Goal: Transaction & Acquisition: Purchase product/service

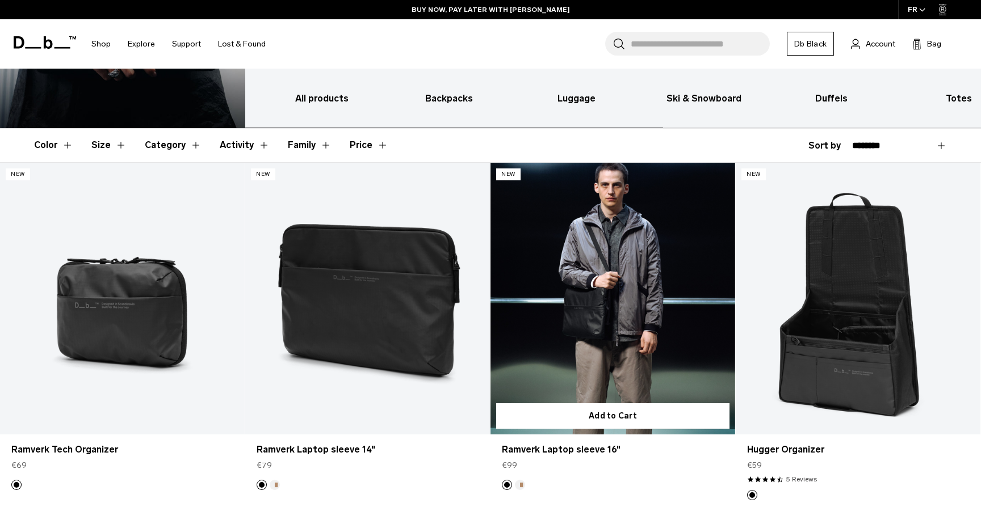
scroll to position [166, 0]
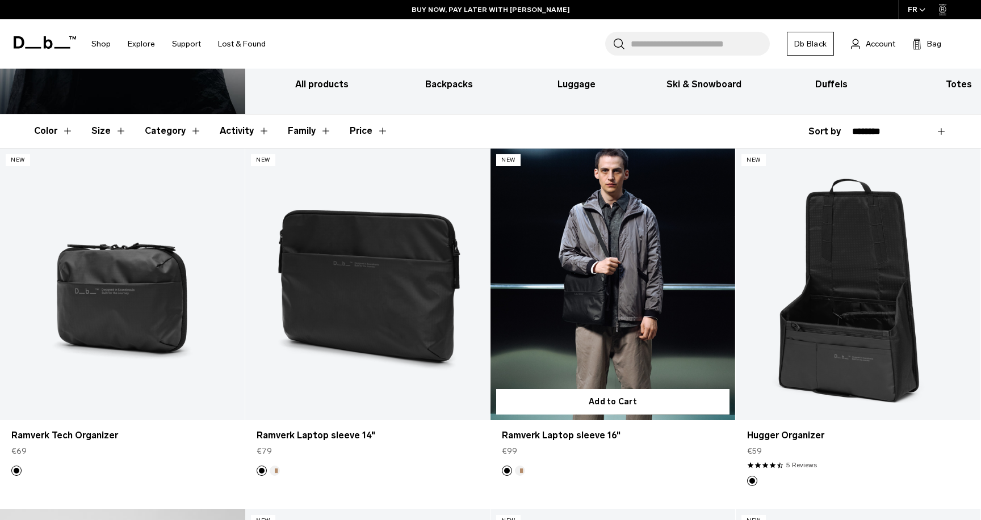
click at [519, 466] on button "Oatmilk" at bounding box center [520, 471] width 10 height 10
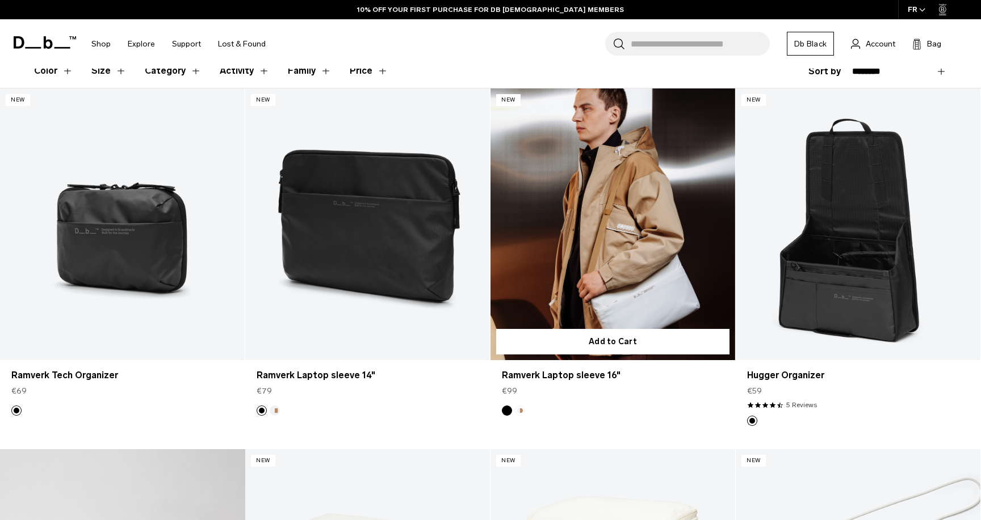
scroll to position [227, 0]
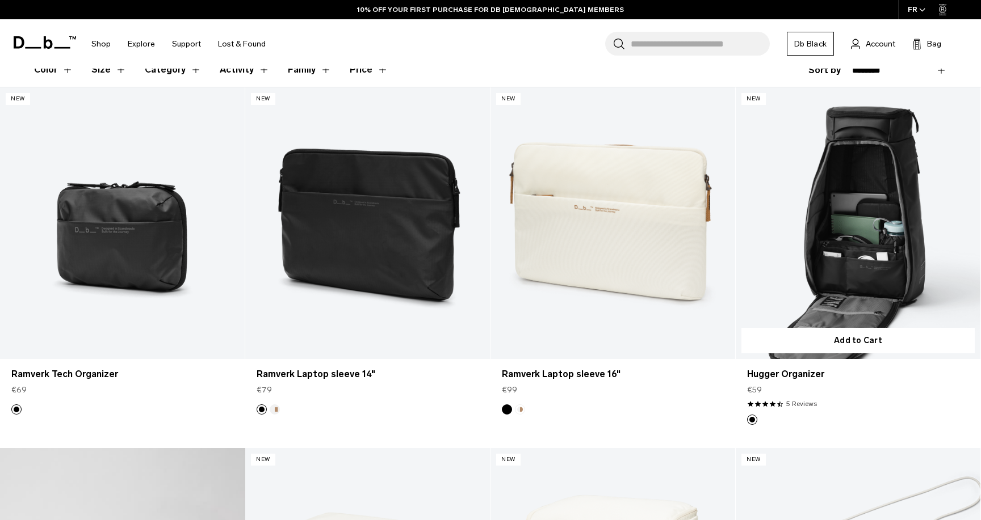
click at [812, 275] on link "Hugger Organizer" at bounding box center [857, 223] width 245 height 272
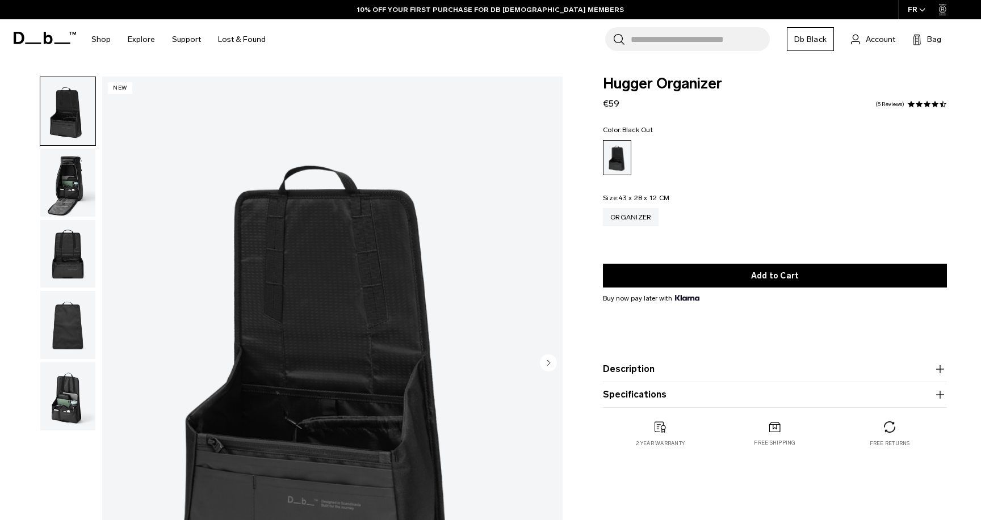
click at [79, 184] on img "button" at bounding box center [67, 183] width 55 height 68
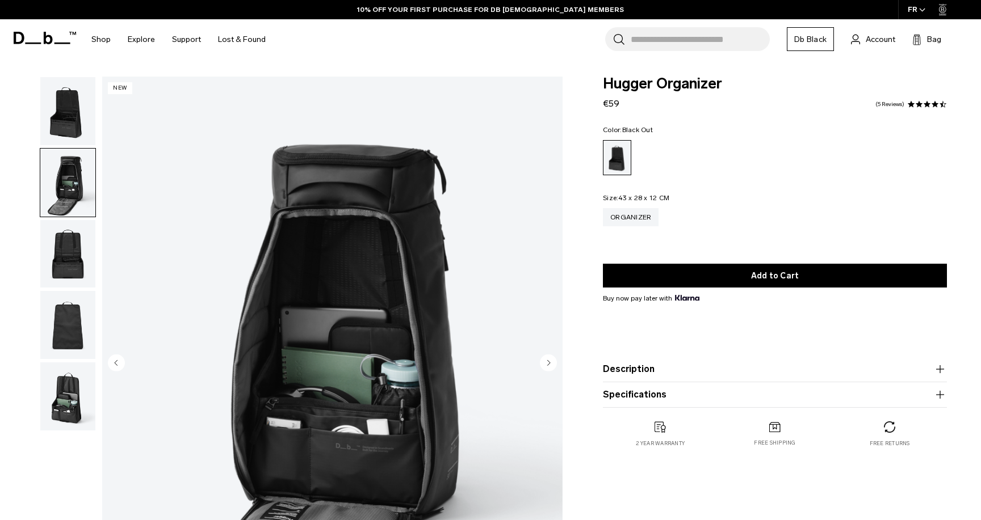
click at [77, 241] on img "button" at bounding box center [67, 254] width 55 height 68
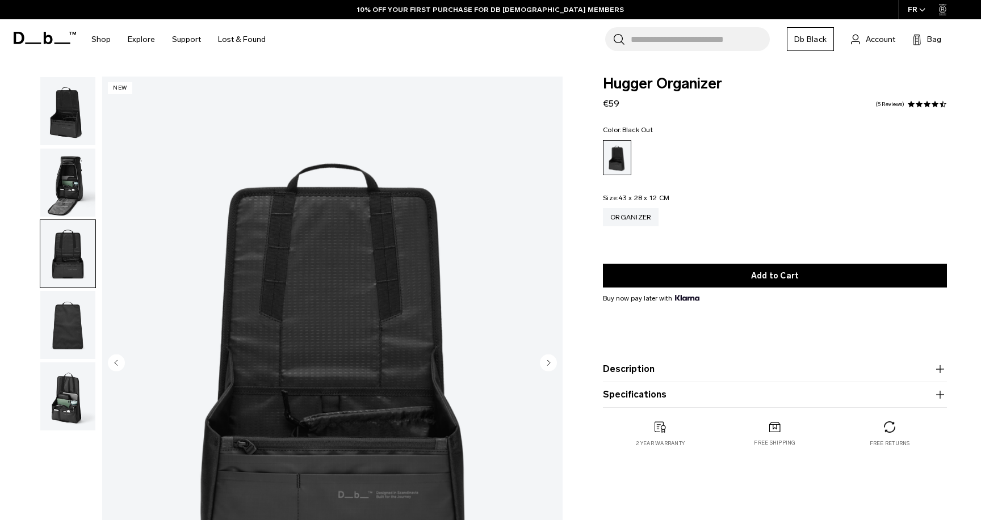
click at [78, 312] on img "button" at bounding box center [67, 325] width 55 height 68
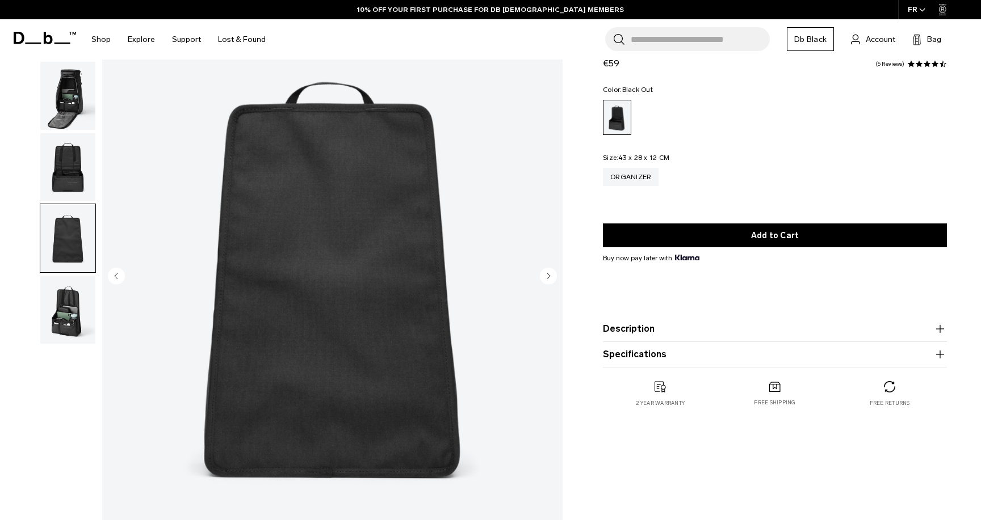
scroll to position [89, 0]
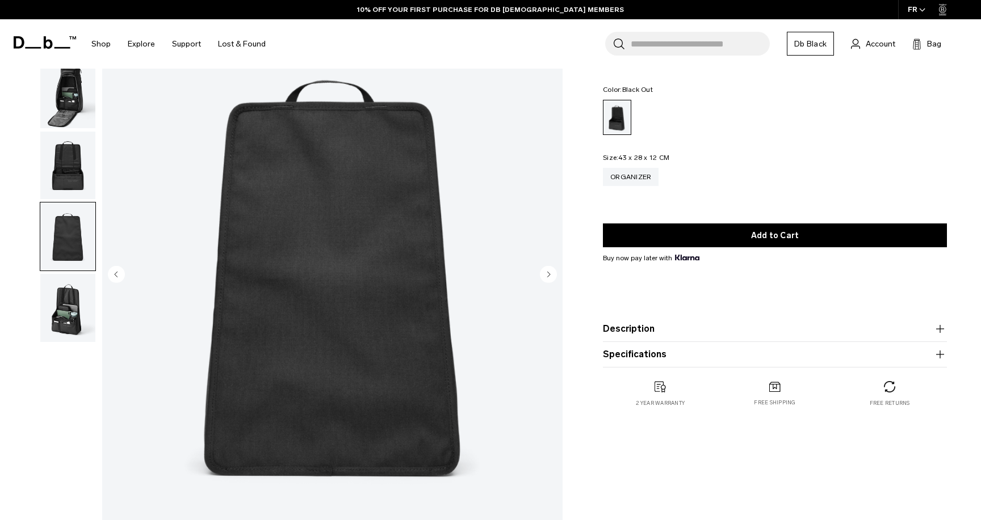
click at [66, 297] on img "button" at bounding box center [67, 308] width 55 height 68
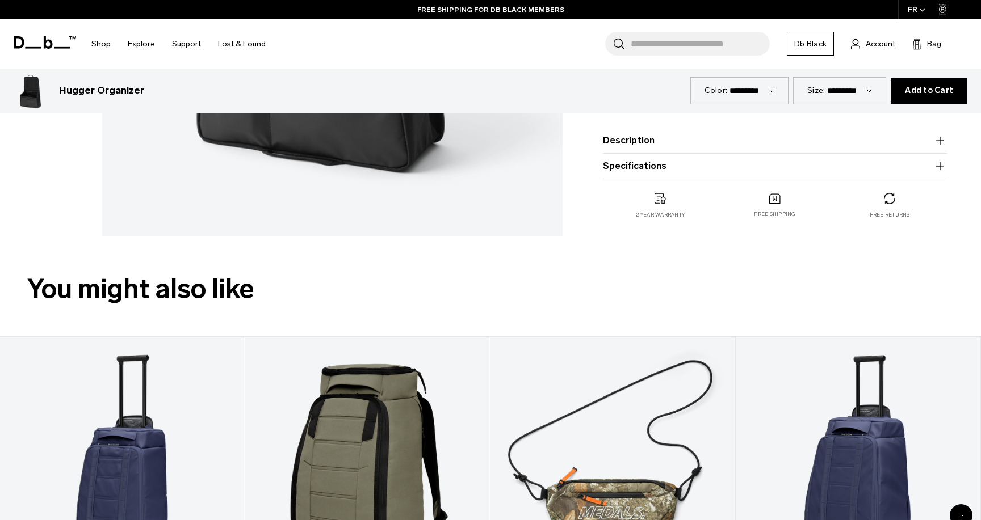
scroll to position [592, 0]
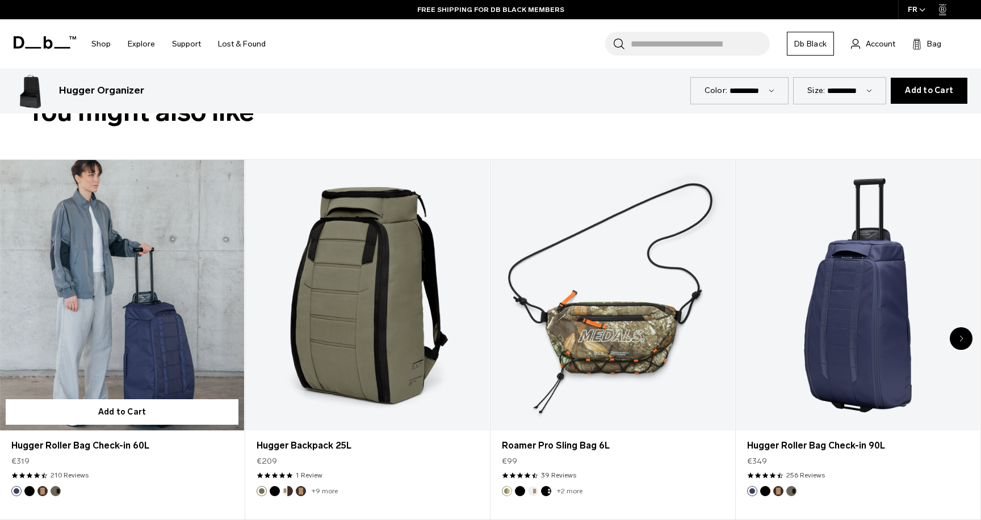
click at [53, 491] on button "Forest Green" at bounding box center [56, 491] width 10 height 10
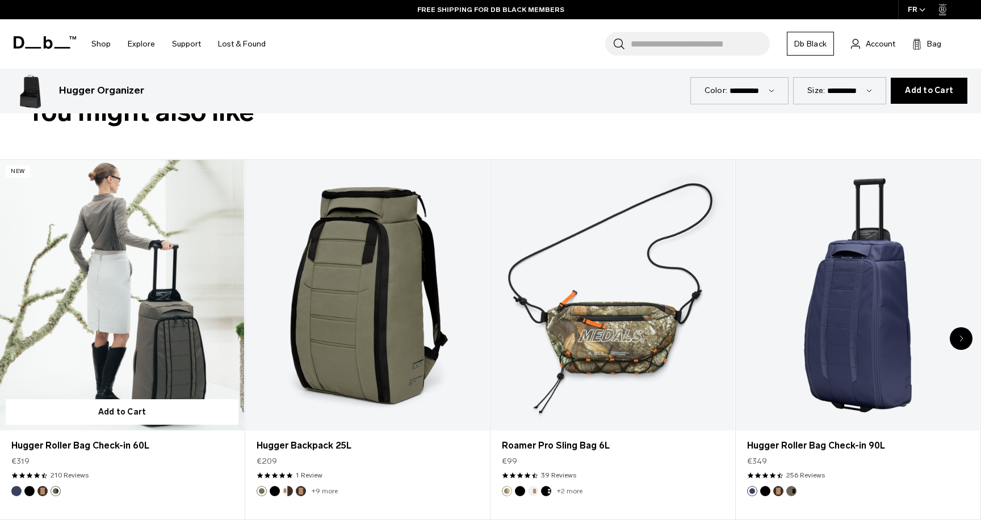
click at [46, 490] on button "Espresso" at bounding box center [42, 491] width 10 height 10
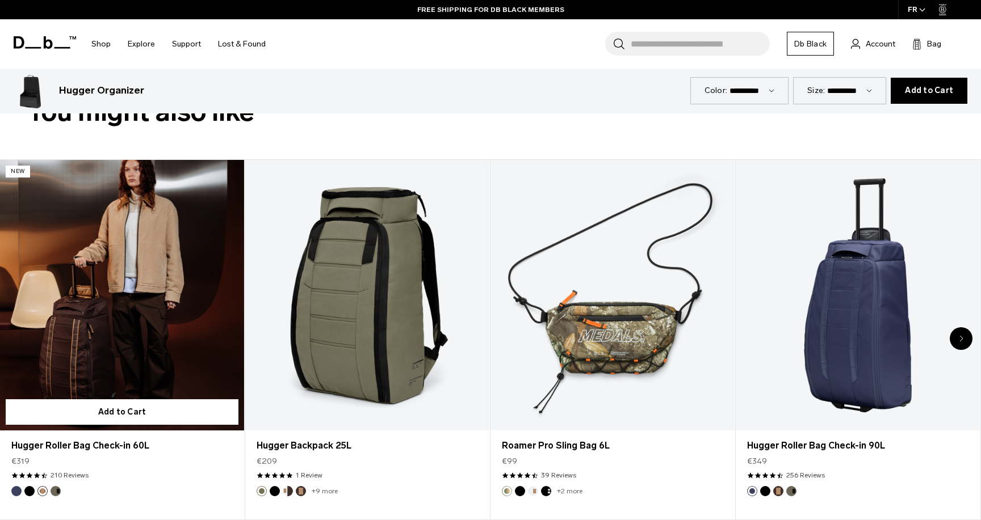
click at [35, 489] on ul "1 / 8" at bounding box center [35, 491] width 49 height 10
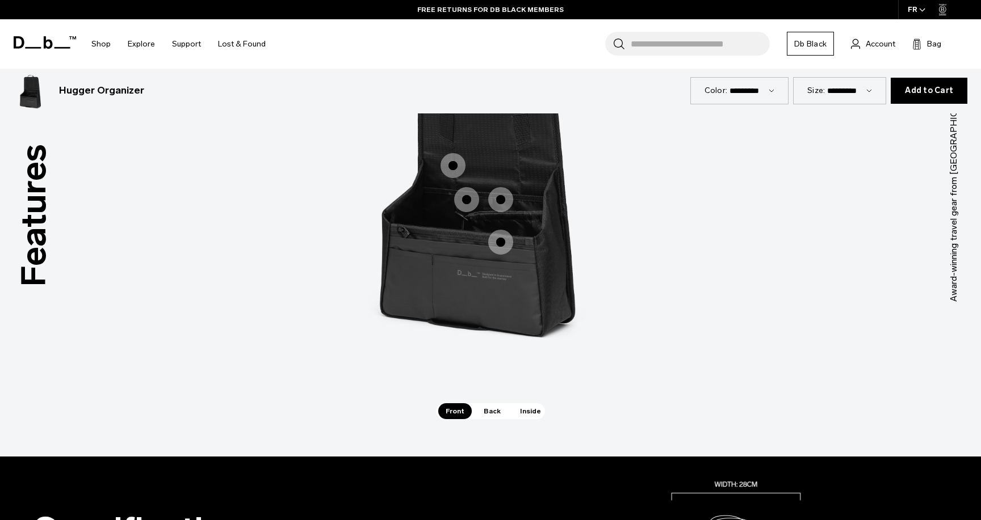
scroll to position [1182, 0]
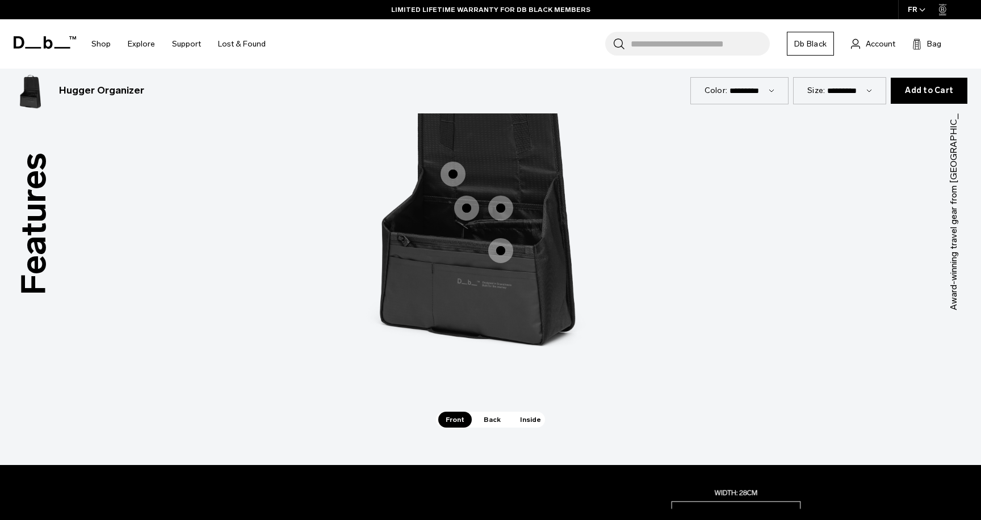
click at [459, 174] on span "1 / 3" at bounding box center [452, 174] width 25 height 25
click at [452, 175] on span "1 / 3" at bounding box center [452, 174] width 25 height 25
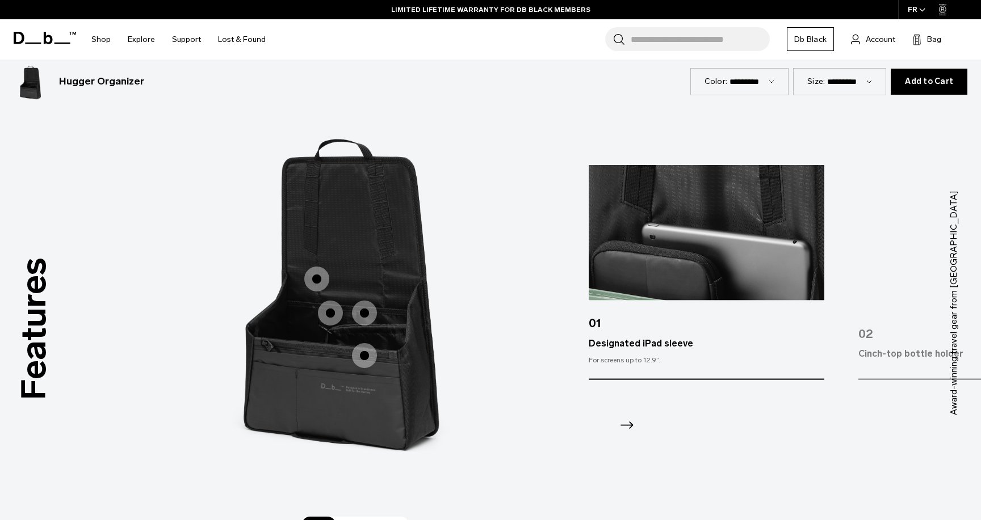
scroll to position [1075, 0]
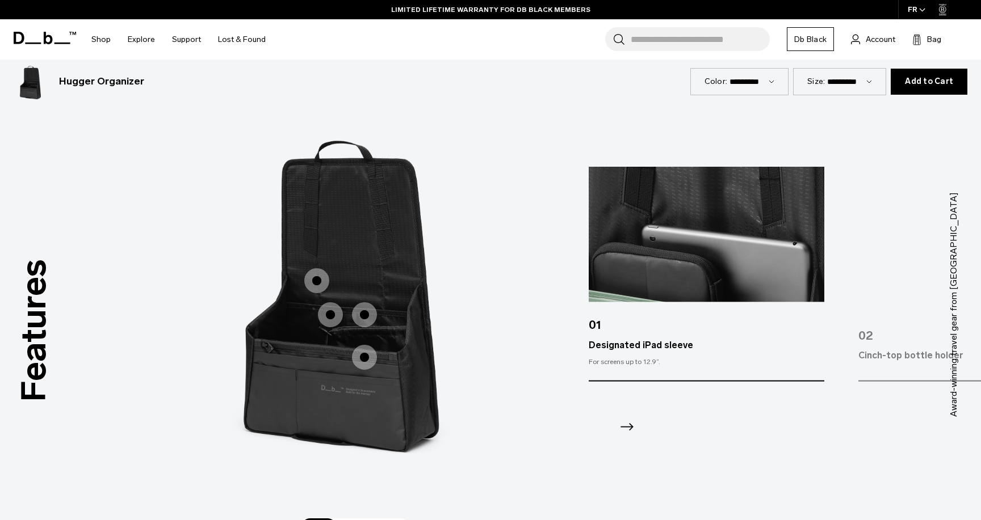
click at [874, 280] on img "2 / 4" at bounding box center [976, 235] width 236 height 136
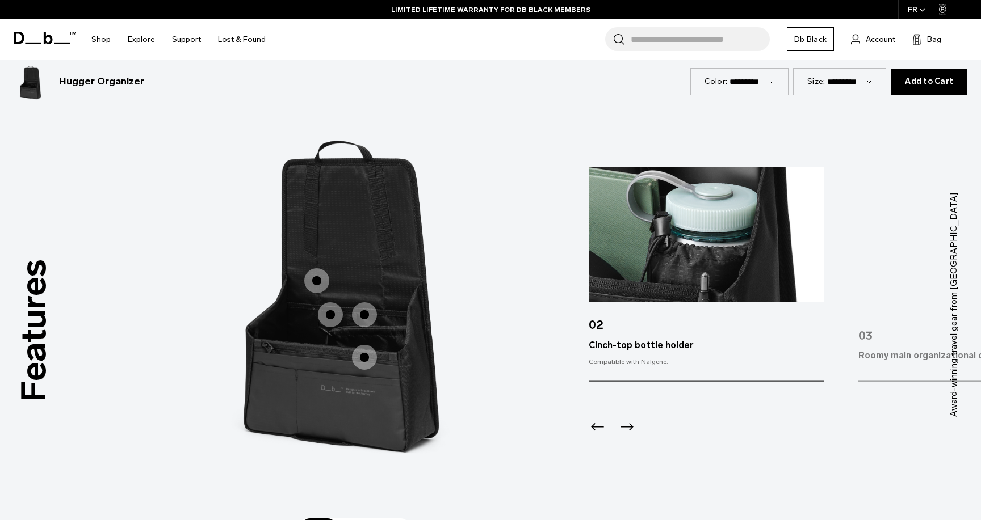
click at [874, 280] on img "3 / 4" at bounding box center [976, 235] width 236 height 136
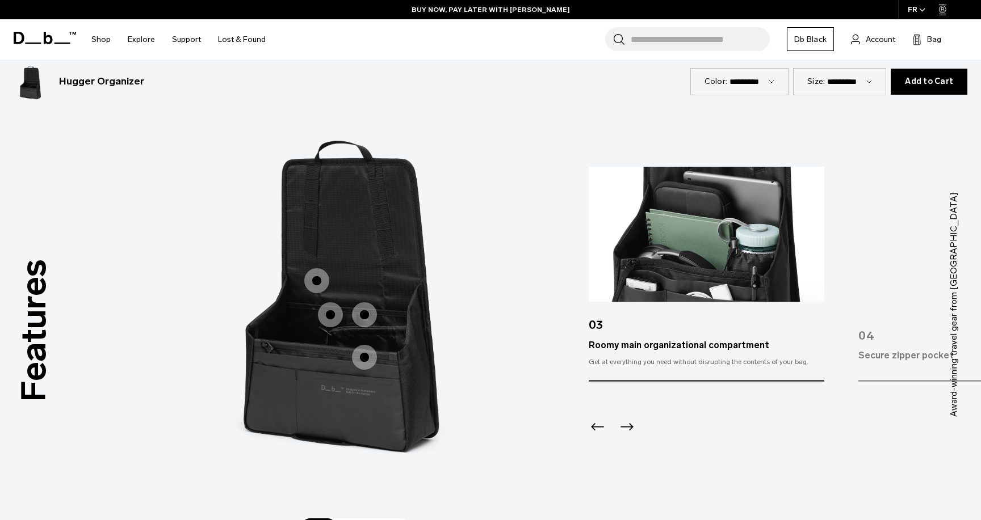
click at [874, 280] on img "4 / 4" at bounding box center [976, 235] width 236 height 136
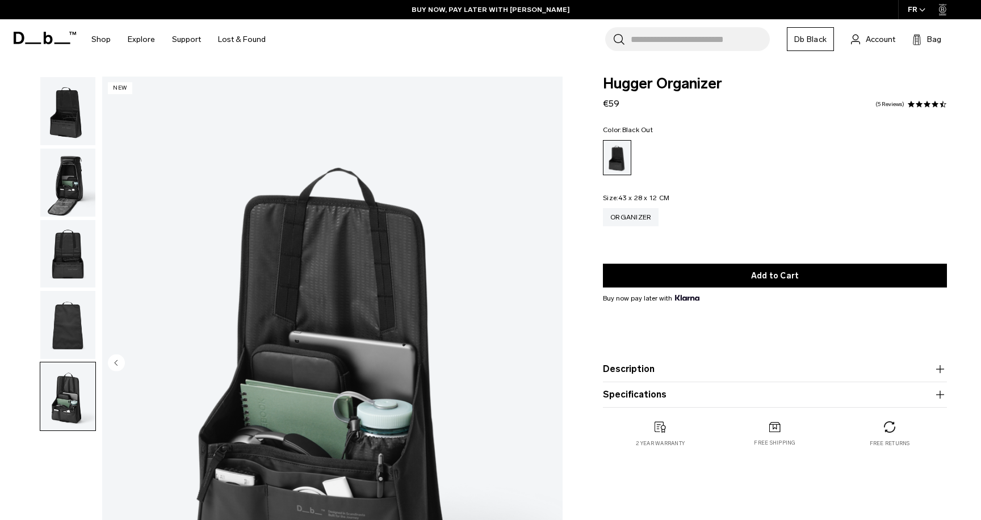
scroll to position [0, 0]
